Goal: Transaction & Acquisition: Book appointment/travel/reservation

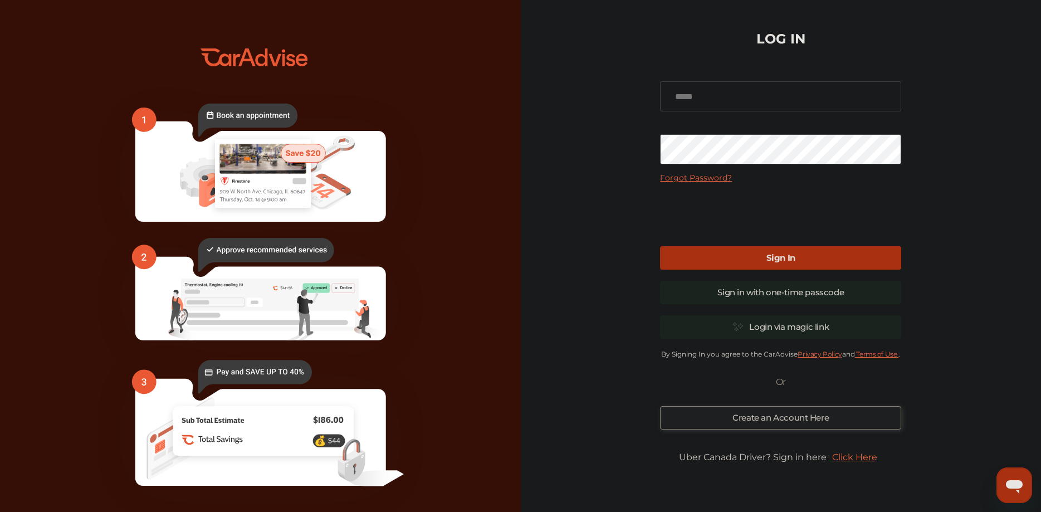
click at [732, 99] on input at bounding box center [780, 96] width 241 height 30
type input "**********"
click at [785, 253] on b "Sign In" at bounding box center [780, 257] width 29 height 11
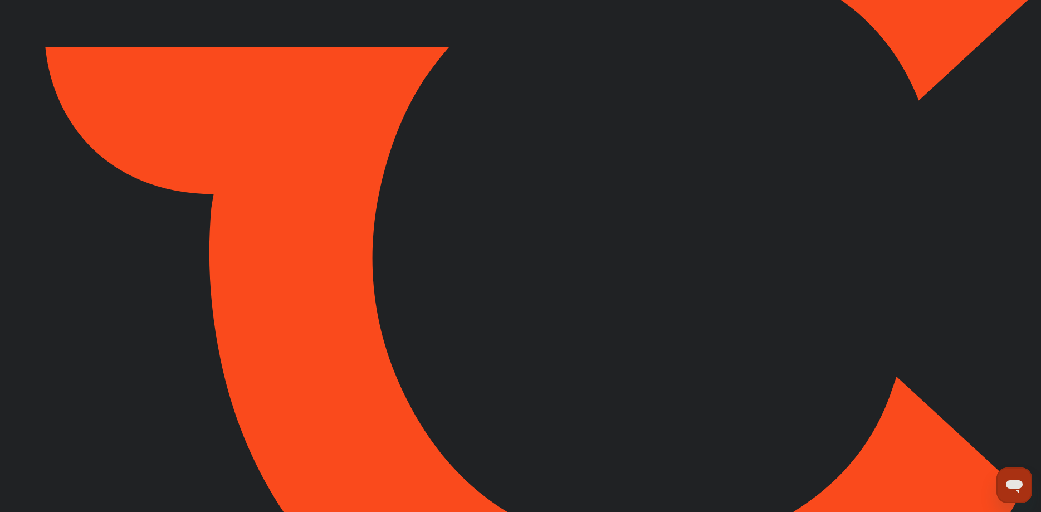
type input "*****"
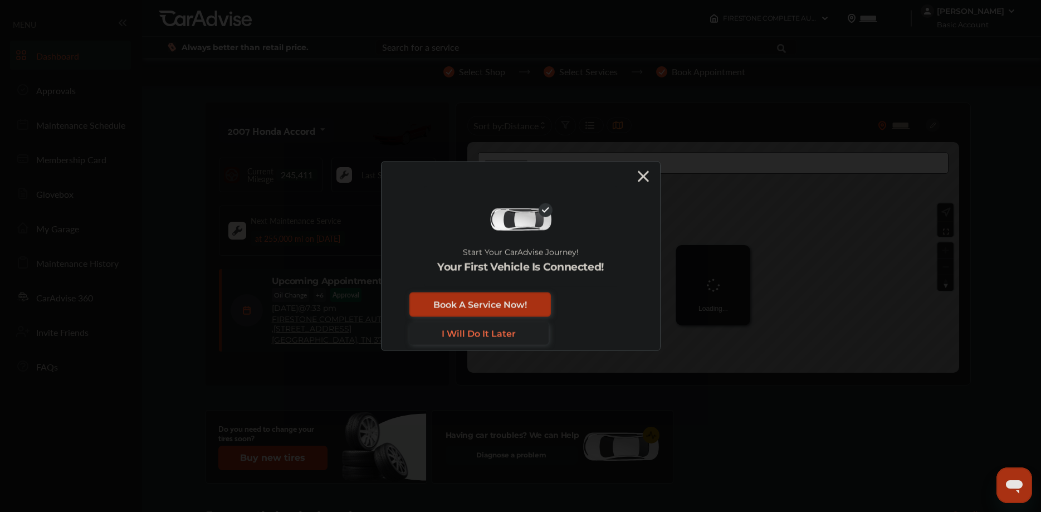
click at [644, 178] on icon at bounding box center [643, 175] width 11 height 11
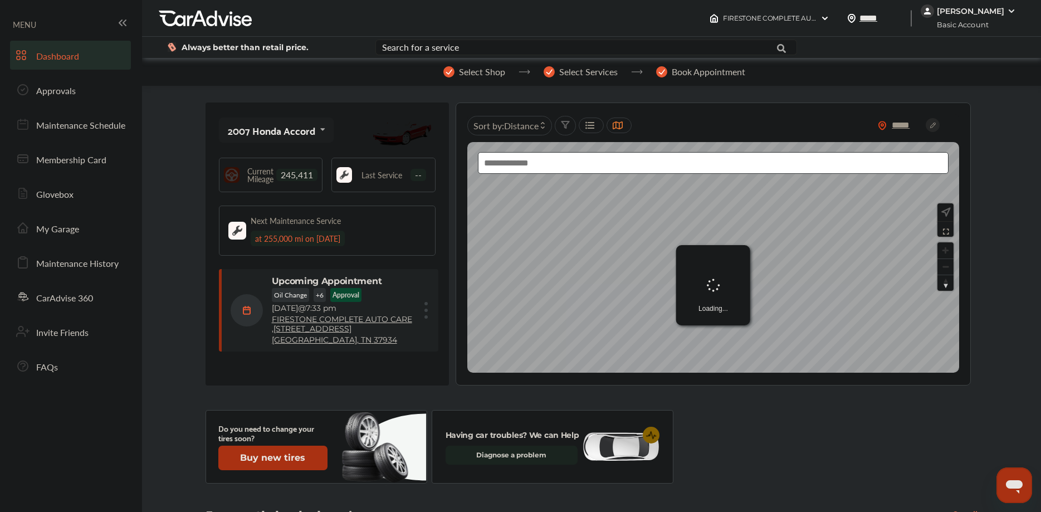
click at [344, 295] on p "Approval" at bounding box center [346, 294] width 27 height 9
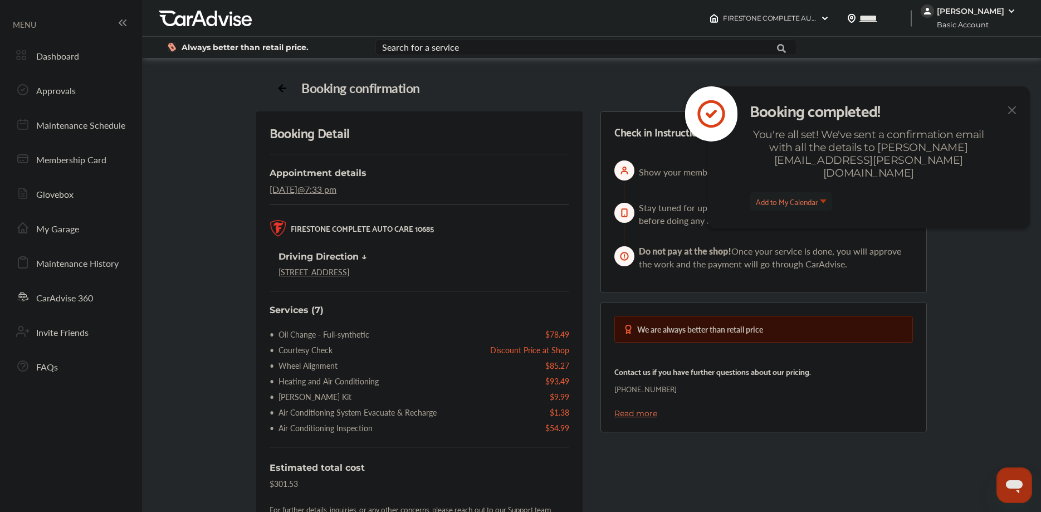
click at [1013, 107] on img at bounding box center [1011, 110] width 13 height 14
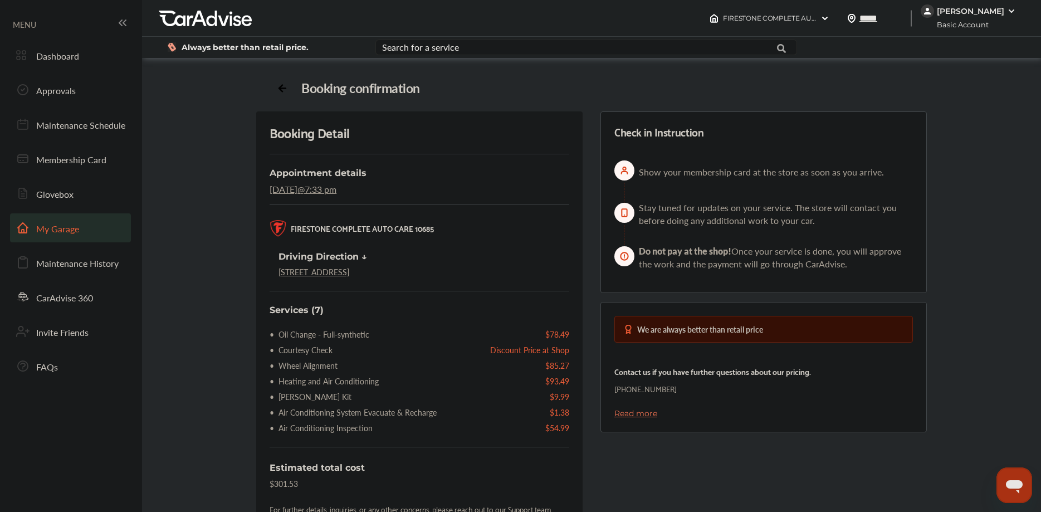
click at [57, 227] on span "My Garage" at bounding box center [57, 229] width 43 height 14
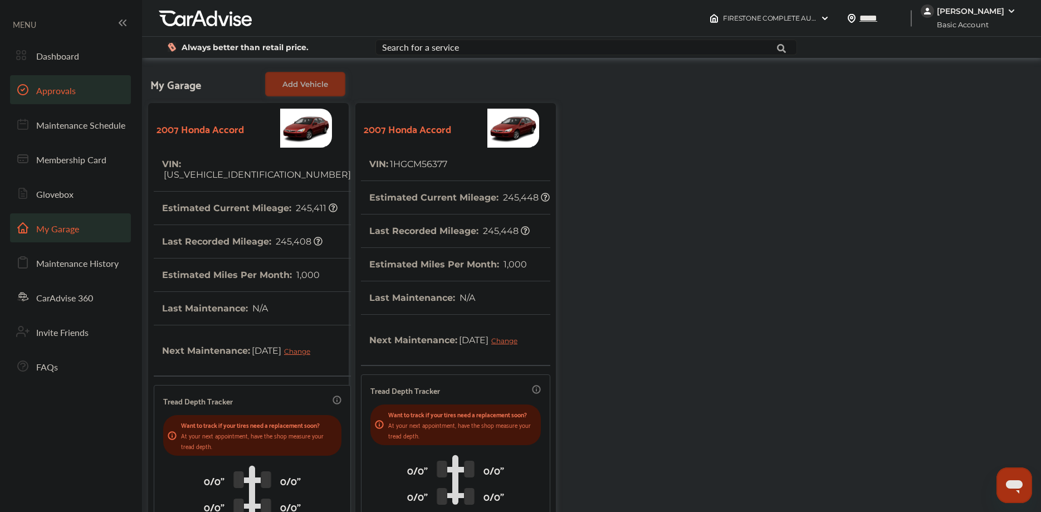
click at [49, 95] on span "Approvals" at bounding box center [56, 91] width 40 height 14
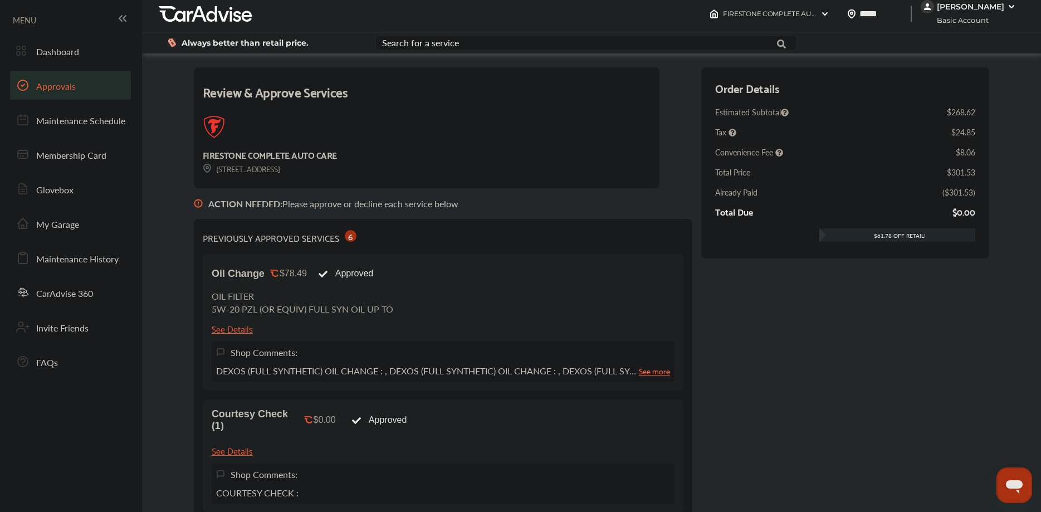
scroll to position [23, 0]
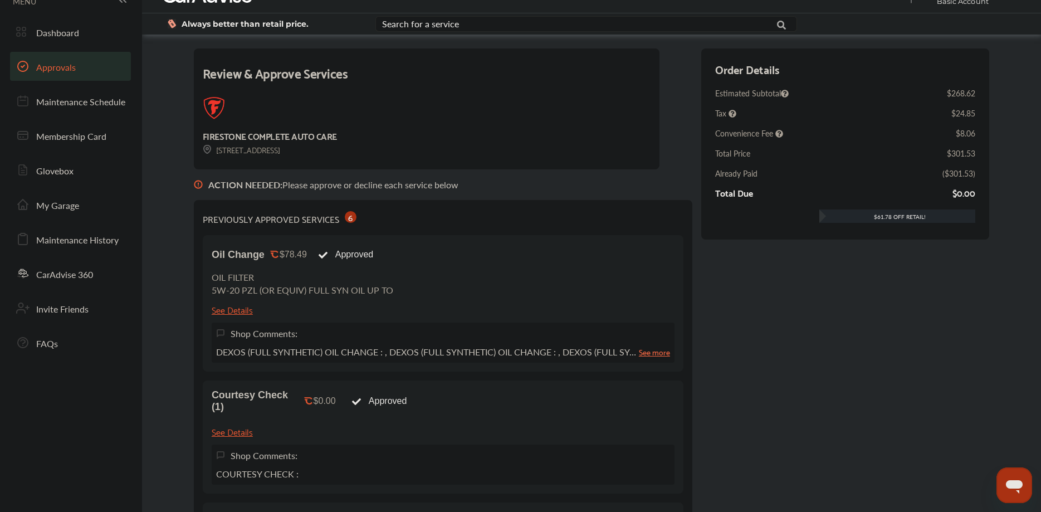
click at [654, 351] on link "See more" at bounding box center [654, 351] width 31 height 13
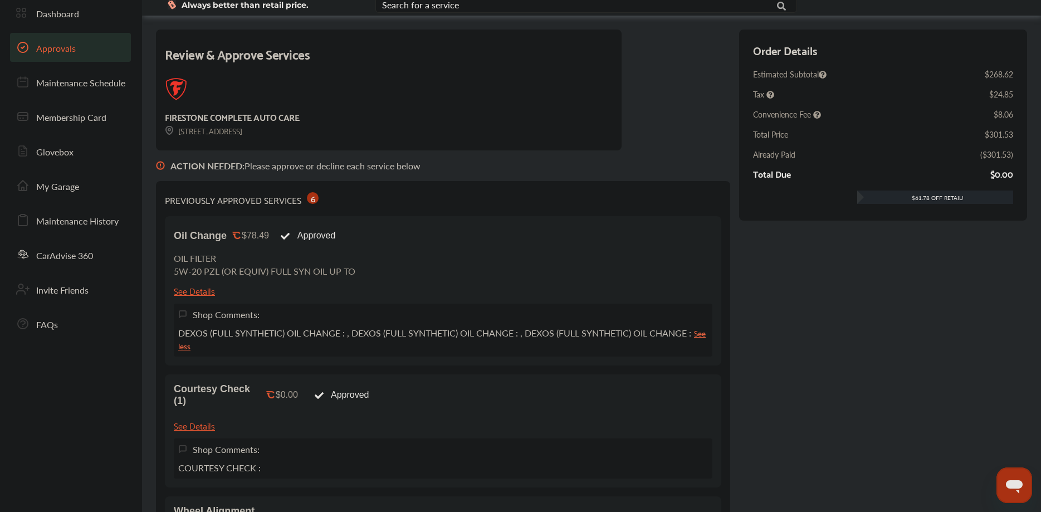
scroll to position [61, 0]
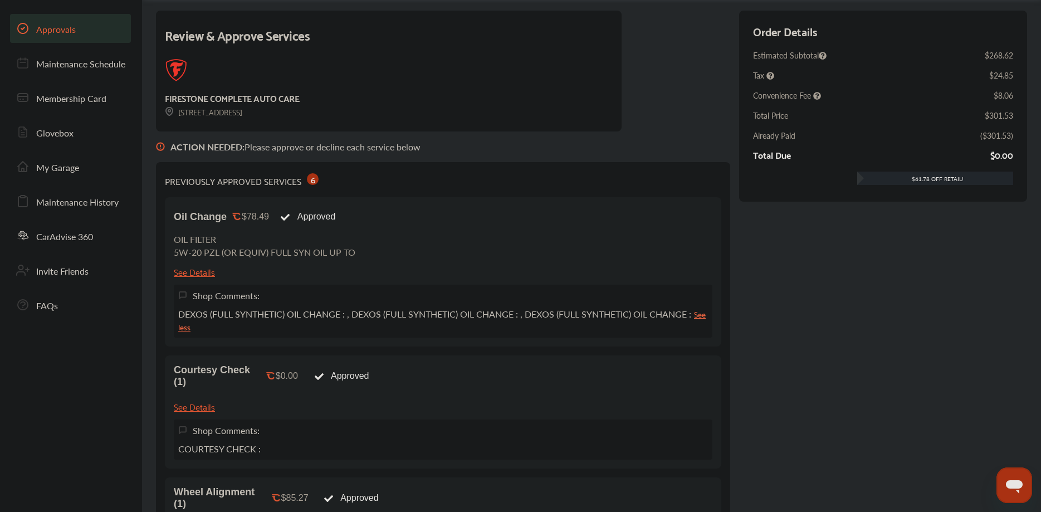
click at [192, 272] on div "See Details" at bounding box center [194, 271] width 41 height 15
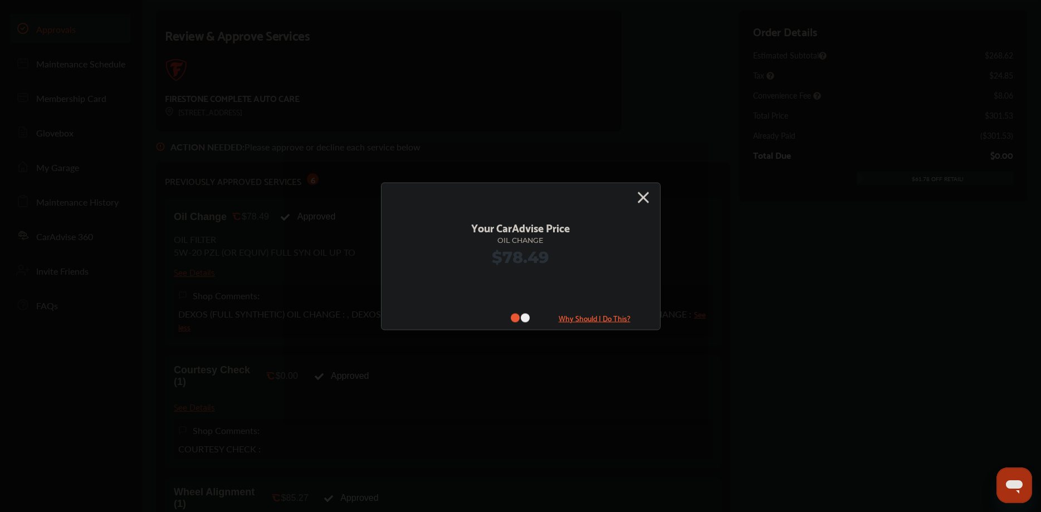
click at [527, 317] on icon at bounding box center [525, 317] width 9 height 9
click at [523, 316] on icon at bounding box center [525, 317] width 9 height 9
click at [512, 317] on icon at bounding box center [515, 317] width 9 height 9
click at [517, 277] on div "Your CarAdvise Price Oil Change $78.49" at bounding box center [520, 256] width 245 height 76
drag, startPoint x: 518, startPoint y: 312, endPoint x: 524, endPoint y: 295, distance: 18.3
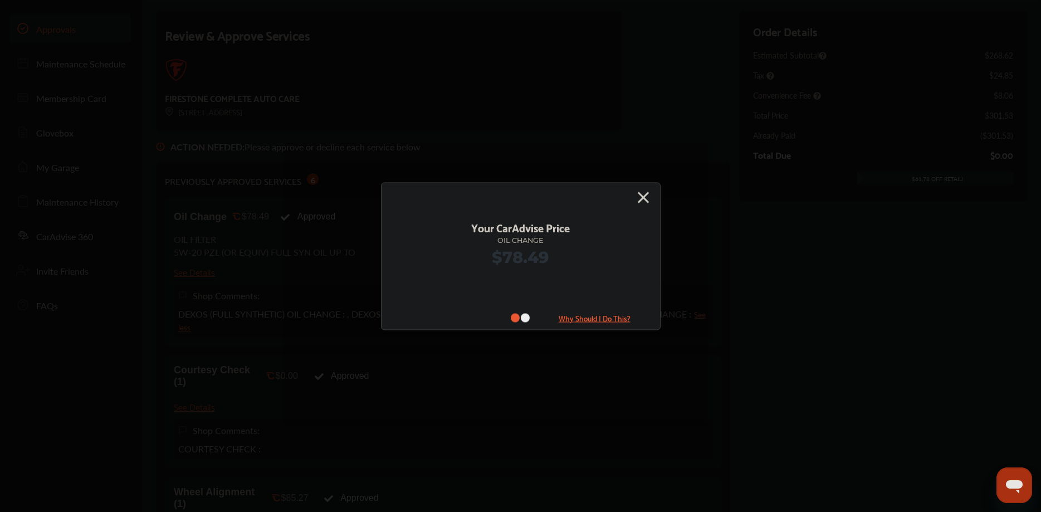
click at [518, 311] on span at bounding box center [520, 317] width 20 height 13
click at [524, 295] on div "Your CarAdvise Price Oil Change $78.49 Why Should I Do This?" at bounding box center [521, 256] width 280 height 148
drag, startPoint x: 519, startPoint y: 260, endPoint x: 520, endPoint y: 238, distance: 22.3
click at [519, 260] on div "$78.49" at bounding box center [520, 256] width 245 height 19
drag, startPoint x: 520, startPoint y: 238, endPoint x: 543, endPoint y: 227, distance: 24.9
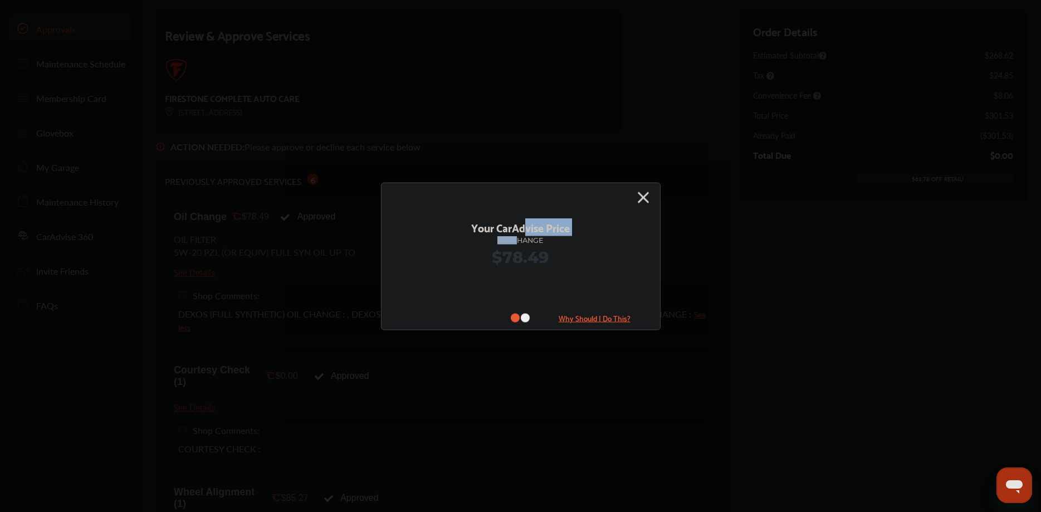
click at [531, 228] on div "Your CarAdvise Price Oil Change $78.49" at bounding box center [520, 242] width 245 height 48
click at [574, 235] on div "Your CarAdvise Price" at bounding box center [520, 227] width 245 height 18
click at [643, 198] on icon at bounding box center [643, 197] width 11 height 11
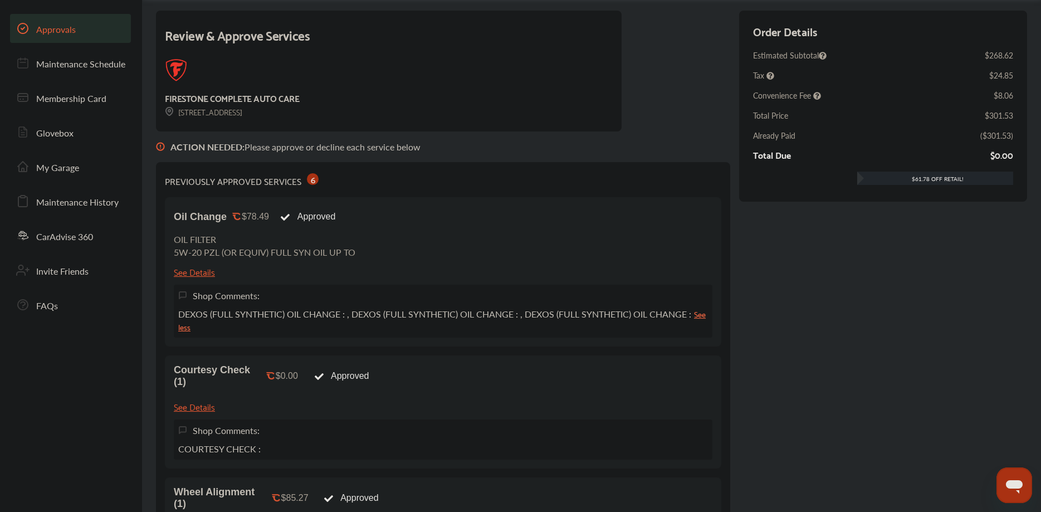
click at [341, 216] on div "Approved" at bounding box center [308, 216] width 66 height 21
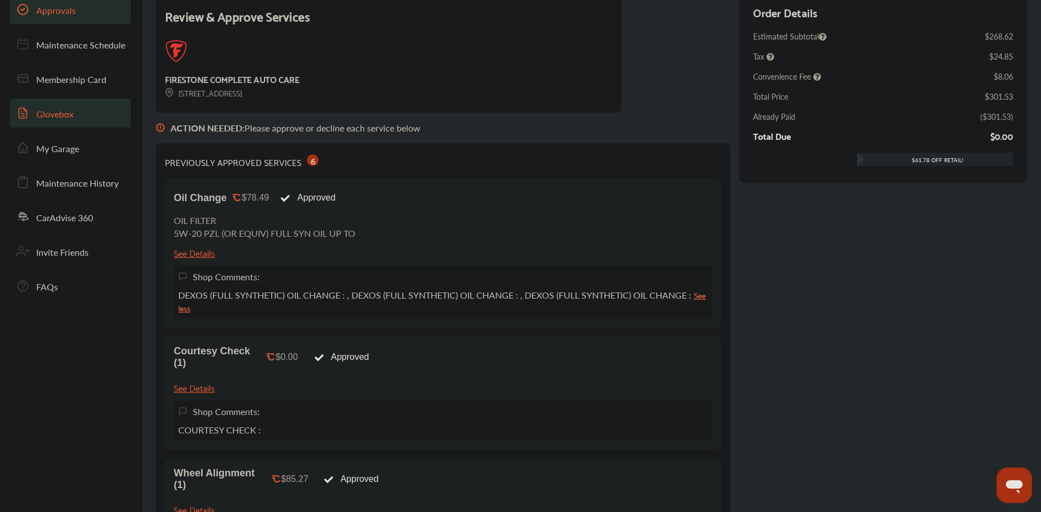
scroll to position [0, 0]
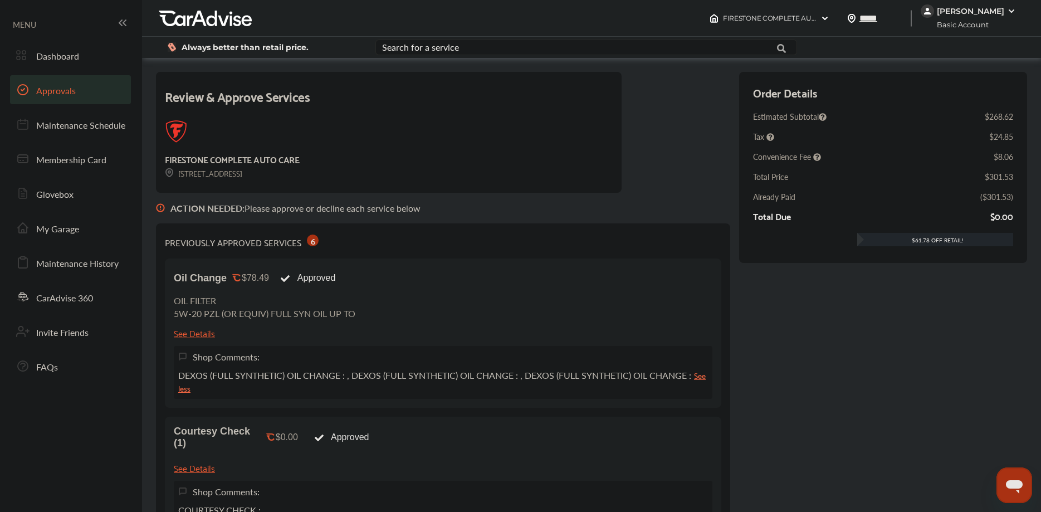
click at [120, 17] on icon at bounding box center [122, 22] width 13 height 13
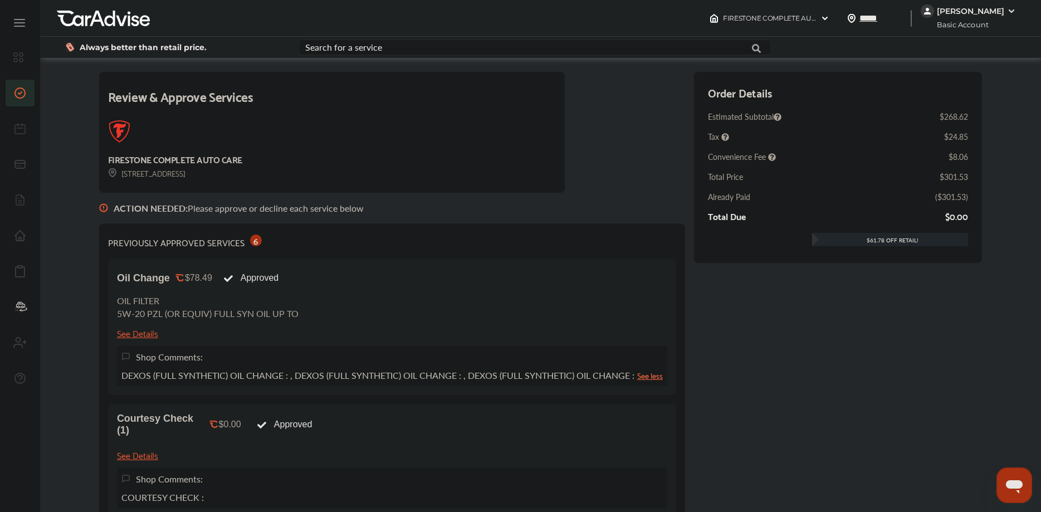
click at [18, 21] on icon at bounding box center [19, 22] width 13 height 13
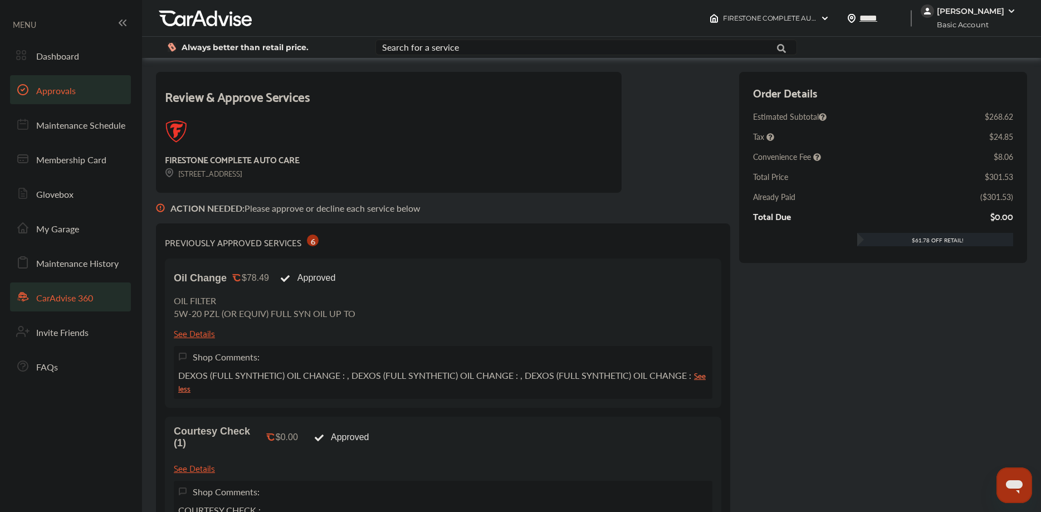
click at [69, 296] on span "CarAdvise 360" at bounding box center [64, 298] width 57 height 14
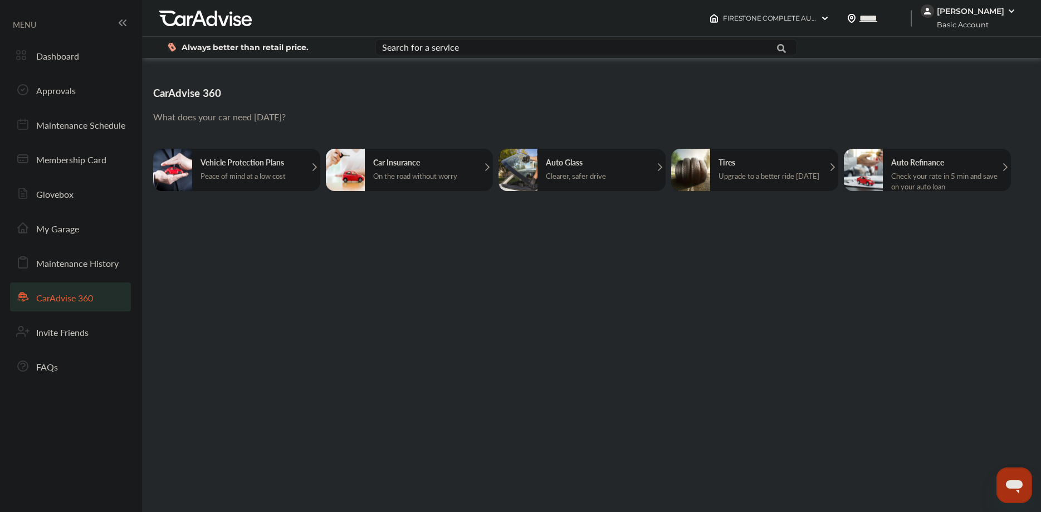
scroll to position [19, 0]
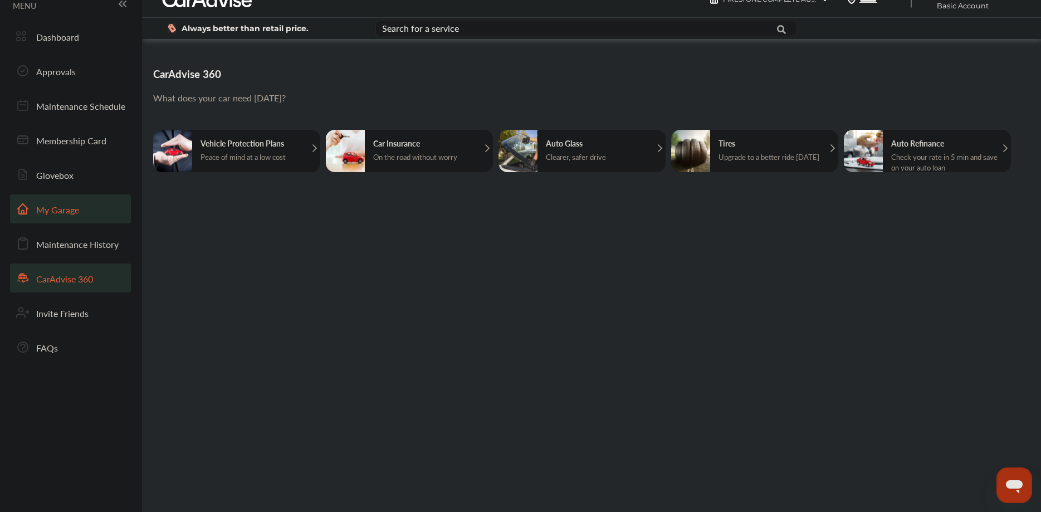
click at [61, 213] on span "My Garage" at bounding box center [57, 210] width 43 height 14
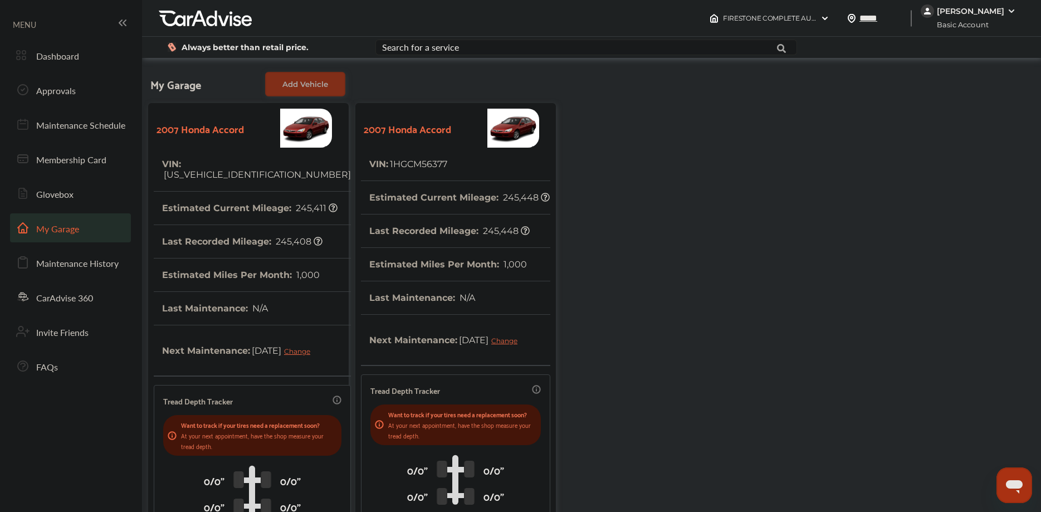
scroll to position [19, 0]
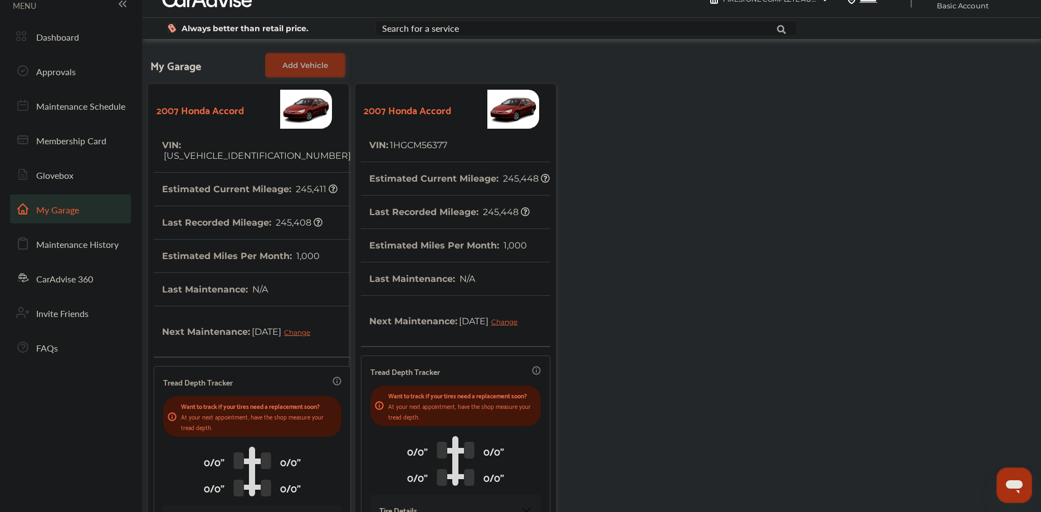
click at [284, 333] on div "Change" at bounding box center [300, 332] width 32 height 8
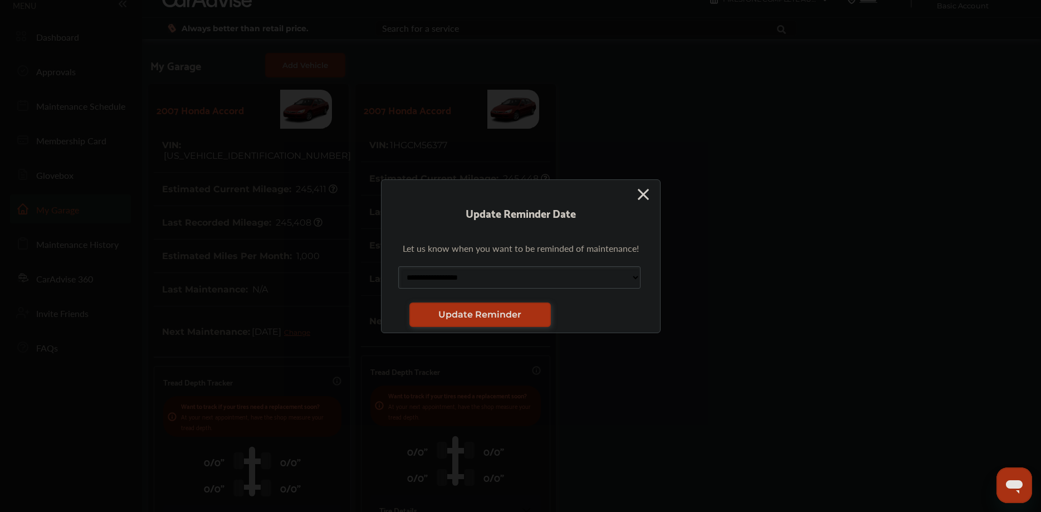
click at [398, 266] on select "**********" at bounding box center [519, 277] width 242 height 22
click option "**********" at bounding box center [0, 0] width 0 height 0
click at [398, 266] on select "**********" at bounding box center [519, 277] width 242 height 22
select select "**********"
click option "**********" at bounding box center [0, 0] width 0 height 0
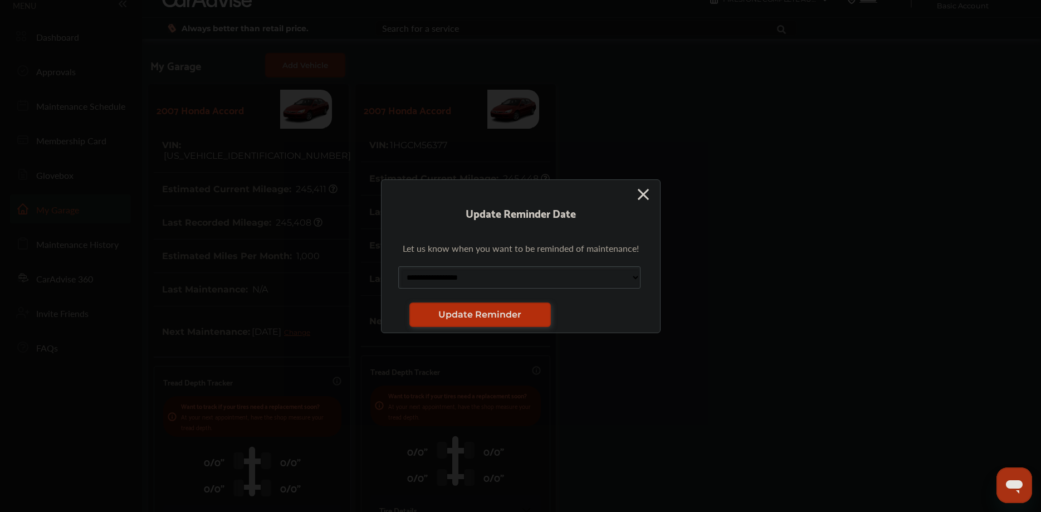
click at [521, 313] on span "Update Reminder" at bounding box center [479, 314] width 83 height 11
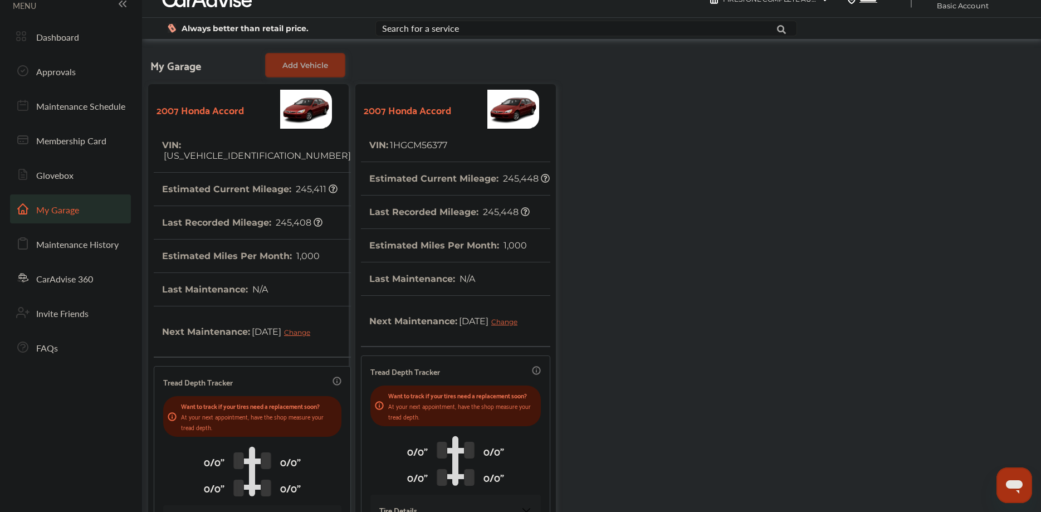
click at [430, 116] on strong "2007 Honda Accord" at bounding box center [407, 109] width 87 height 17
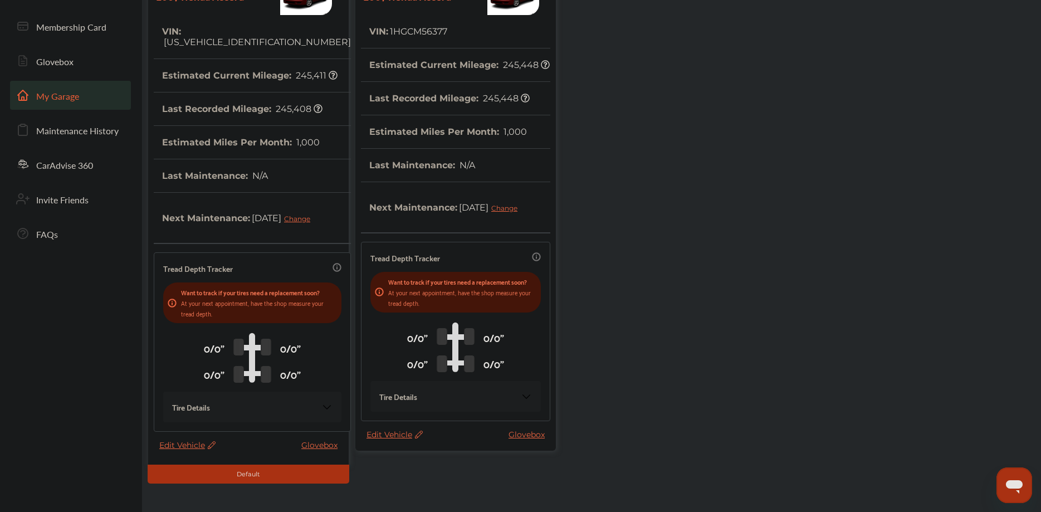
scroll to position [178, 0]
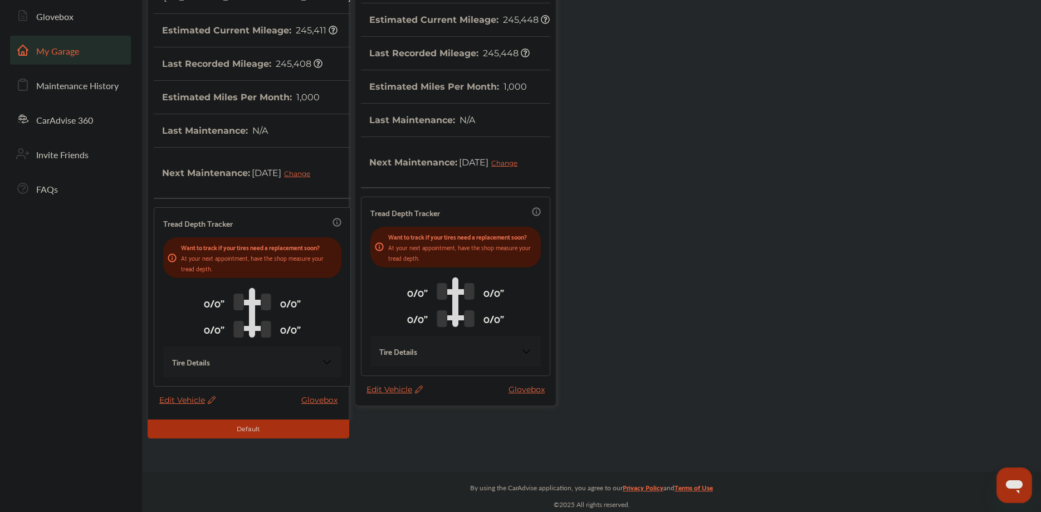
click at [404, 394] on span "Edit Vehicle" at bounding box center [395, 389] width 56 height 10
click at [451, 449] on div "Use this vehicle" at bounding box center [454, 447] width 100 height 17
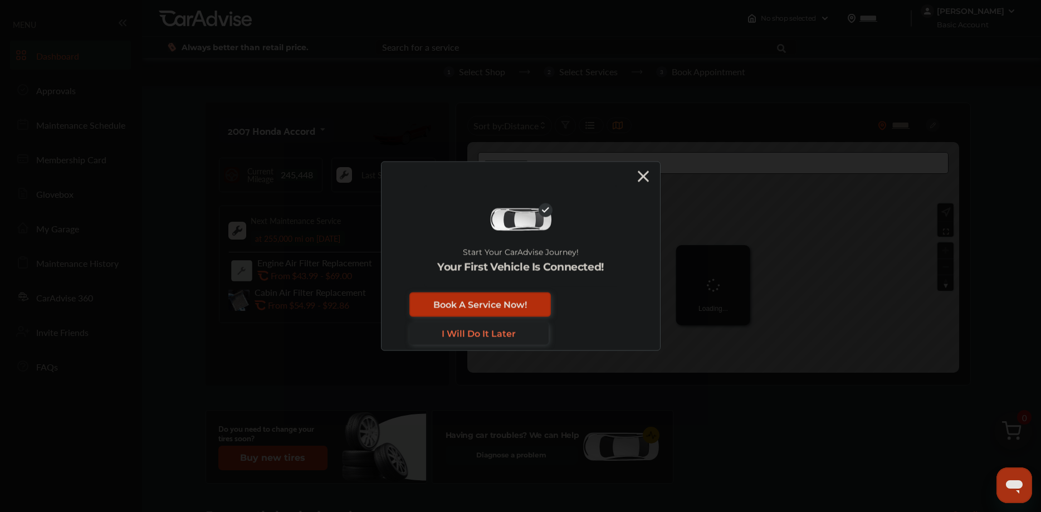
click at [527, 306] on span "Book A Service Now!" at bounding box center [480, 304] width 94 height 11
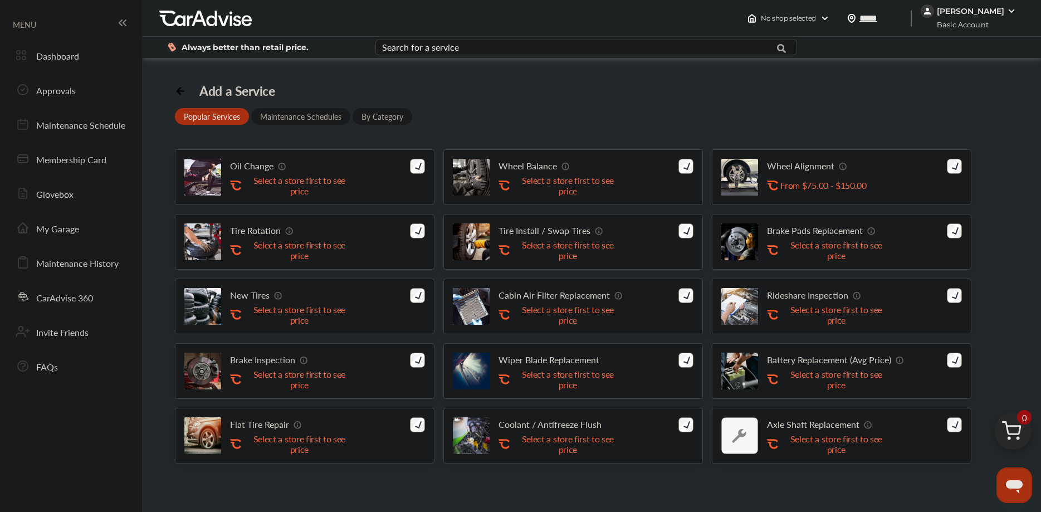
click at [457, 48] on div "Search for a service" at bounding box center [420, 47] width 77 height 9
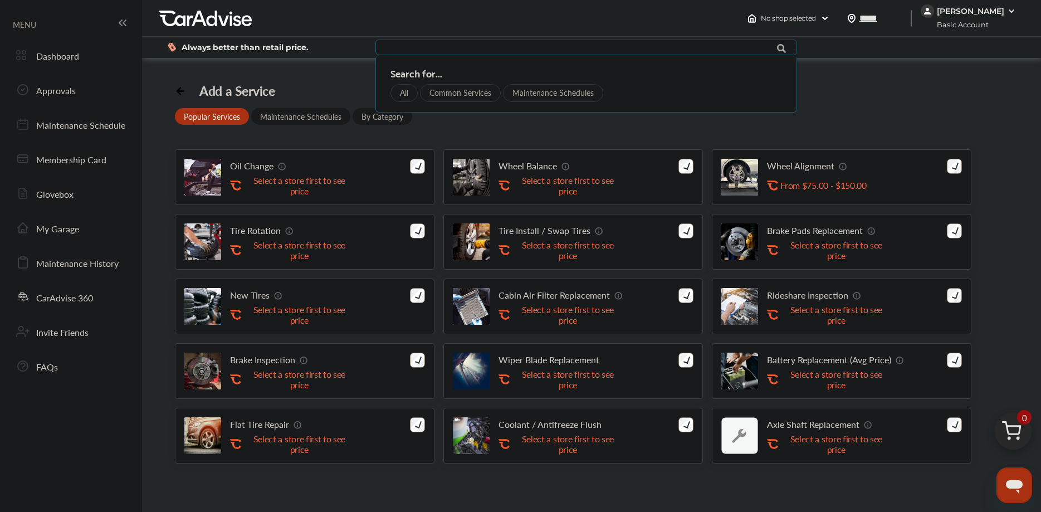
click at [331, 91] on div "Add a Service Popular Services Maintenance Schedules By Category" at bounding box center [293, 104] width 237 height 42
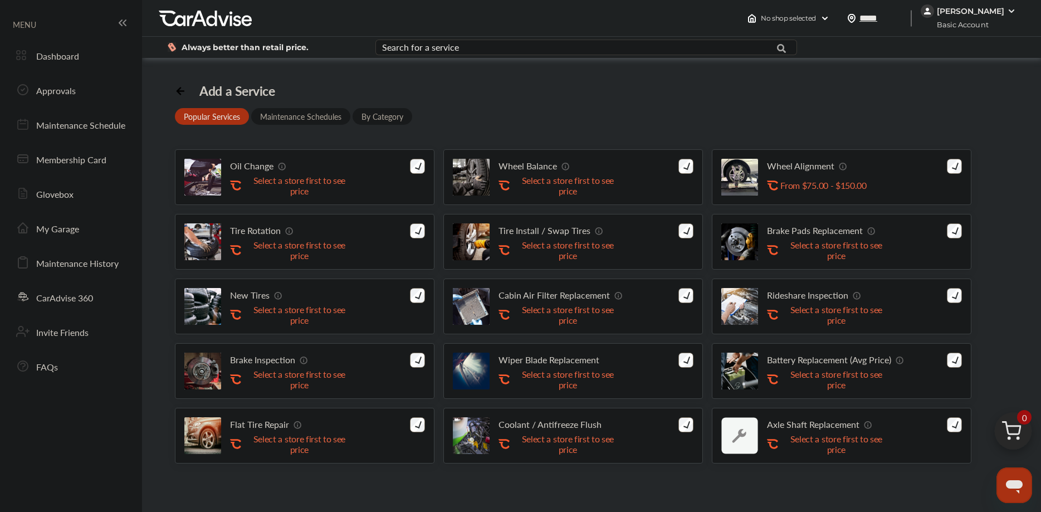
click at [1007, 9] on img at bounding box center [1011, 11] width 9 height 9
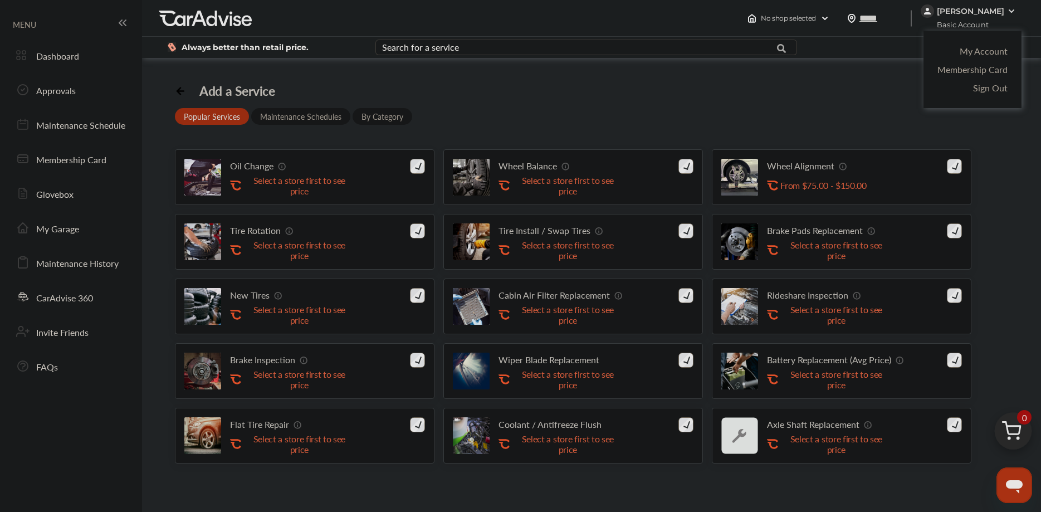
click at [822, 16] on div at bounding box center [520, 284] width 1041 height 568
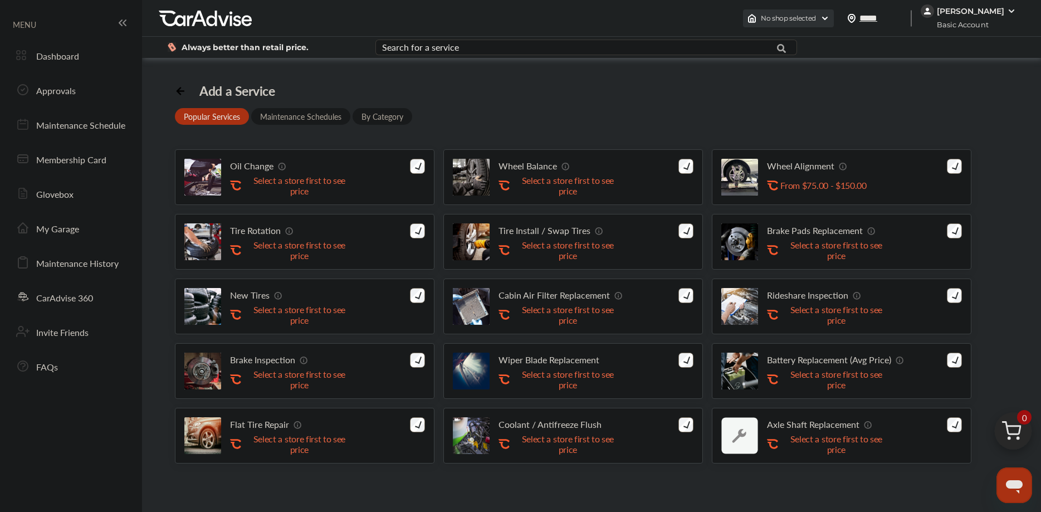
click at [826, 16] on div "No shop selected" at bounding box center [788, 18] width 91 height 18
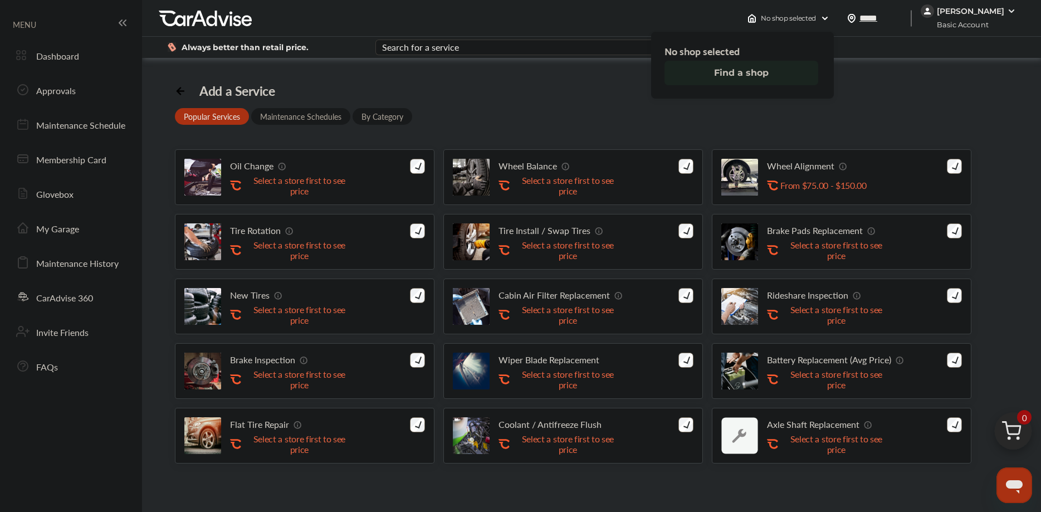
click at [752, 72] on button "Find a shop" at bounding box center [742, 73] width 154 height 25
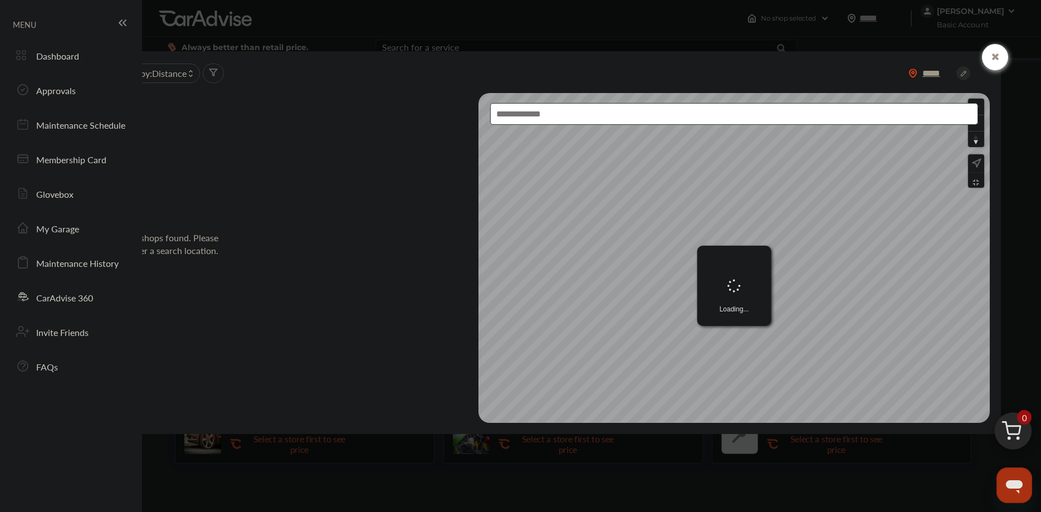
click at [754, 214] on div "Loading..." at bounding box center [733, 258] width 511 height 330
click at [820, 286] on div "Loading..." at bounding box center [733, 258] width 511 height 330
drag, startPoint x: 716, startPoint y: 202, endPoint x: 734, endPoint y: 212, distance: 20.3
click at [734, 212] on div "Loading..." at bounding box center [734, 258] width 74 height 136
click at [711, 431] on div "***** Sort by : Distance No shops found. Please enter a search location. Loadin…" at bounding box center [552, 242] width 897 height 383
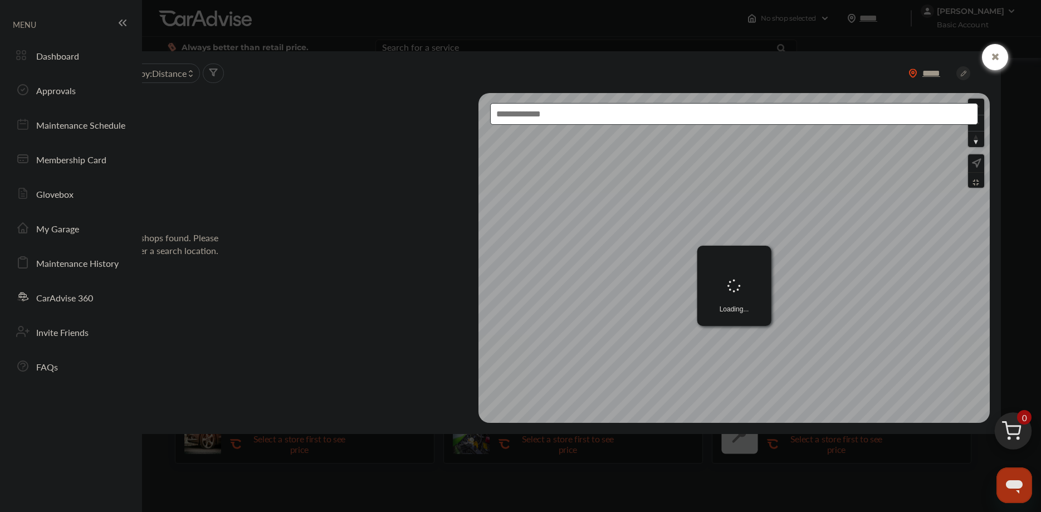
click at [757, 432] on div "***** Sort by : Distance No shops found. Please enter a search location. Loadin…" at bounding box center [552, 242] width 897 height 383
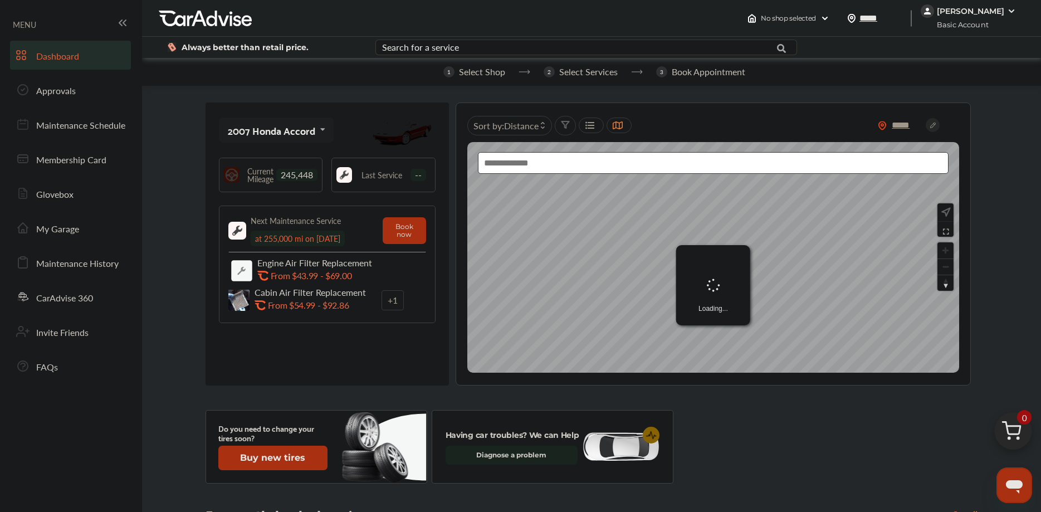
click at [932, 125] on circle at bounding box center [933, 125] width 14 height 14
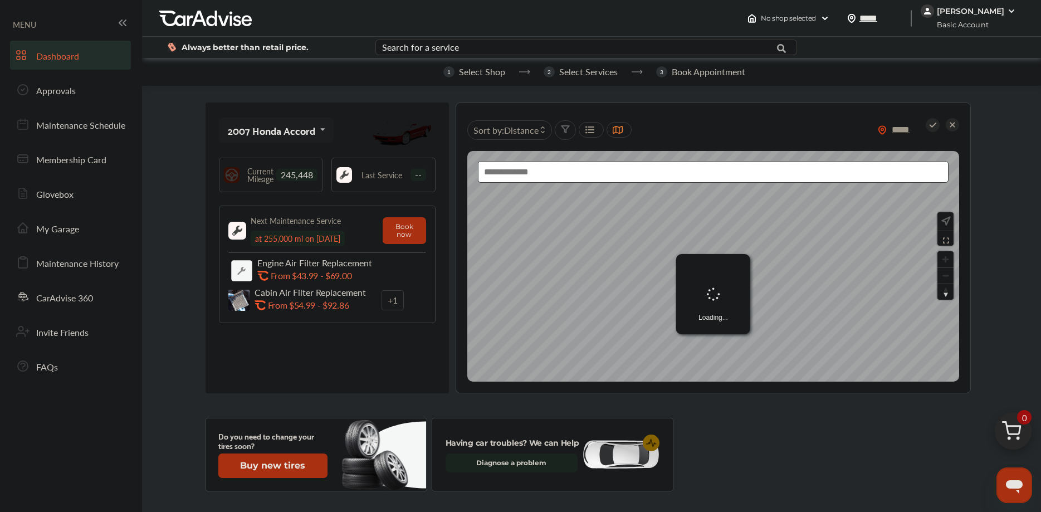
click at [931, 125] on icon at bounding box center [933, 125] width 7 height 5
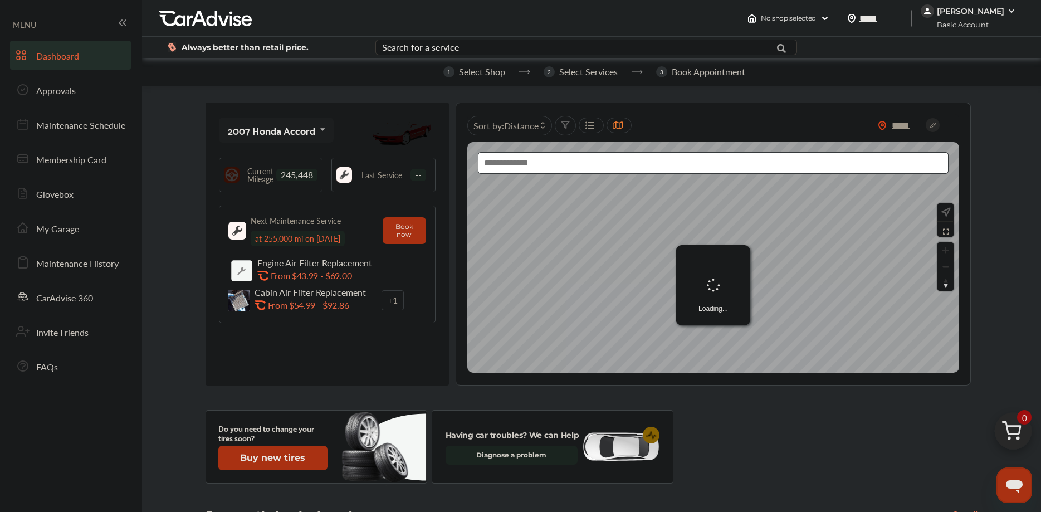
scroll to position [38, 0]
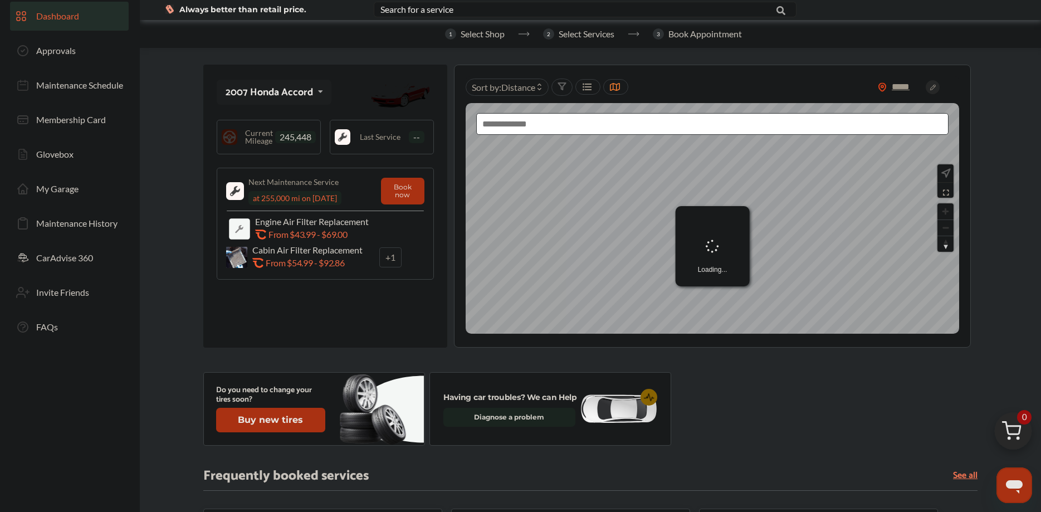
scroll to position [19, 0]
